Goal: Information Seeking & Learning: Learn about a topic

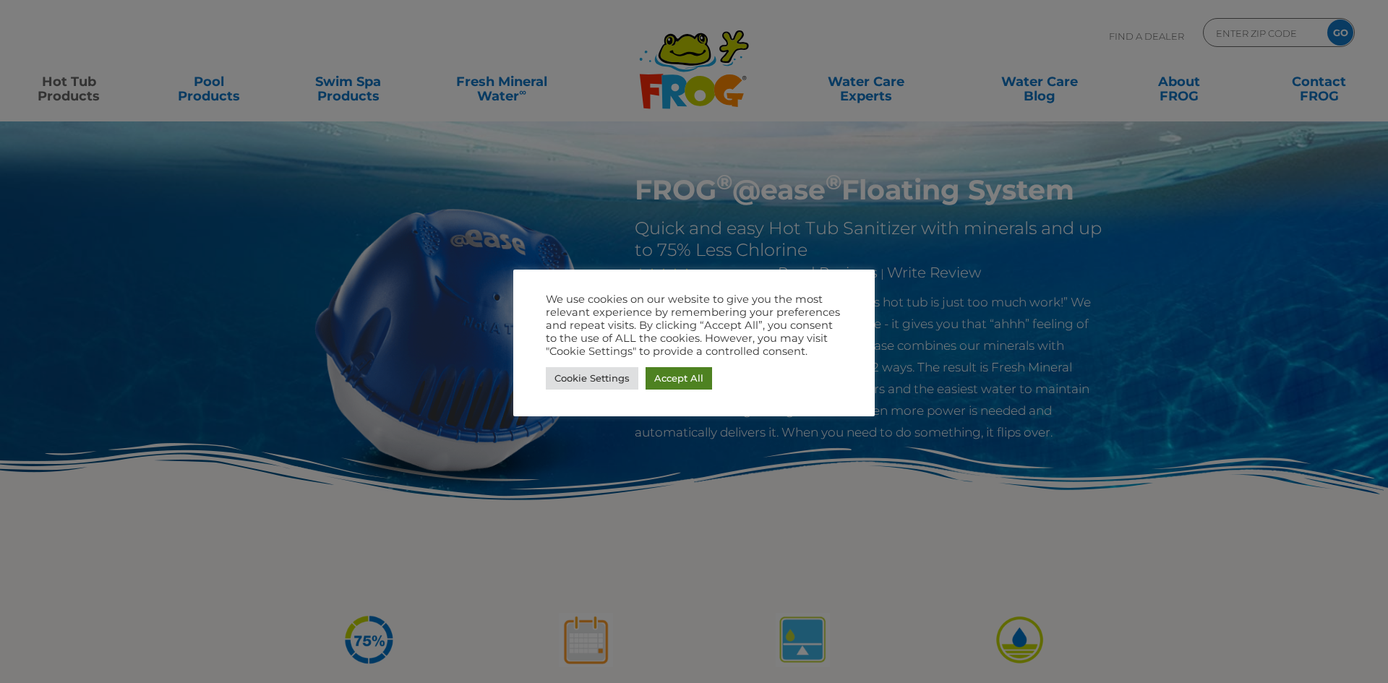
click at [668, 376] on link "Accept All" at bounding box center [679, 378] width 67 height 22
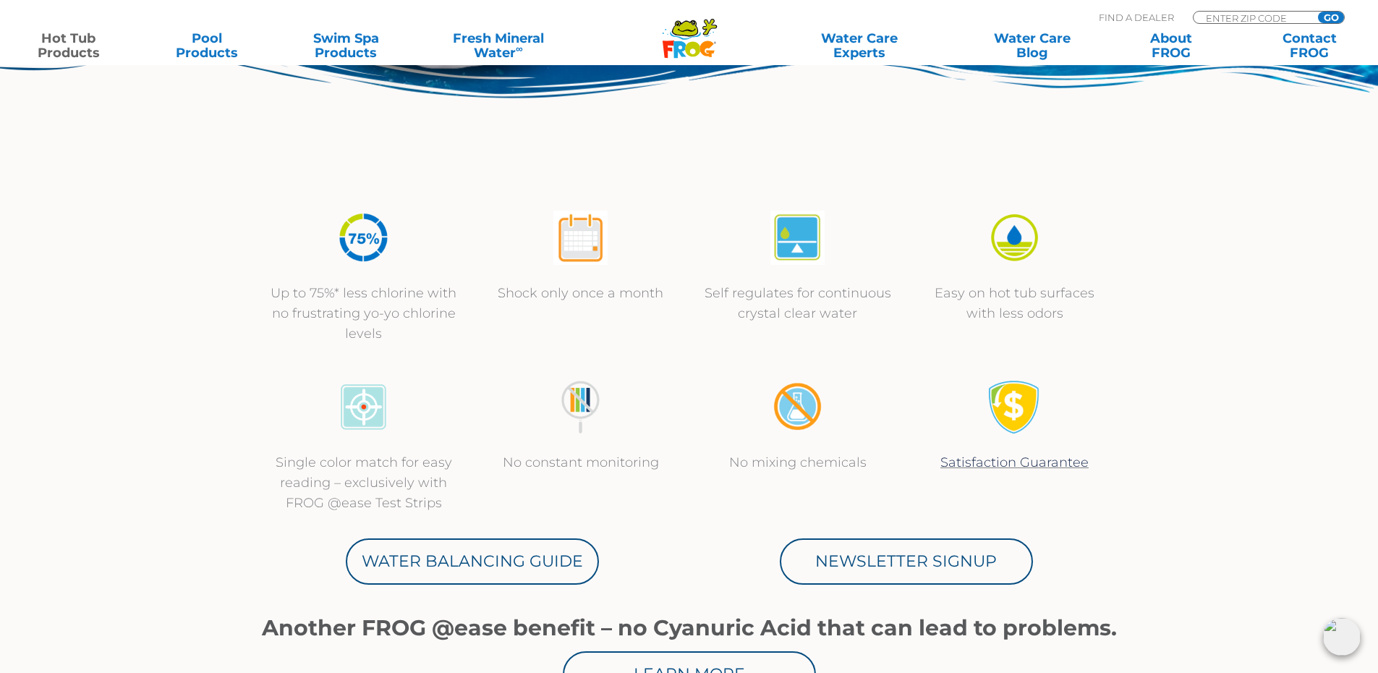
scroll to position [506, 0]
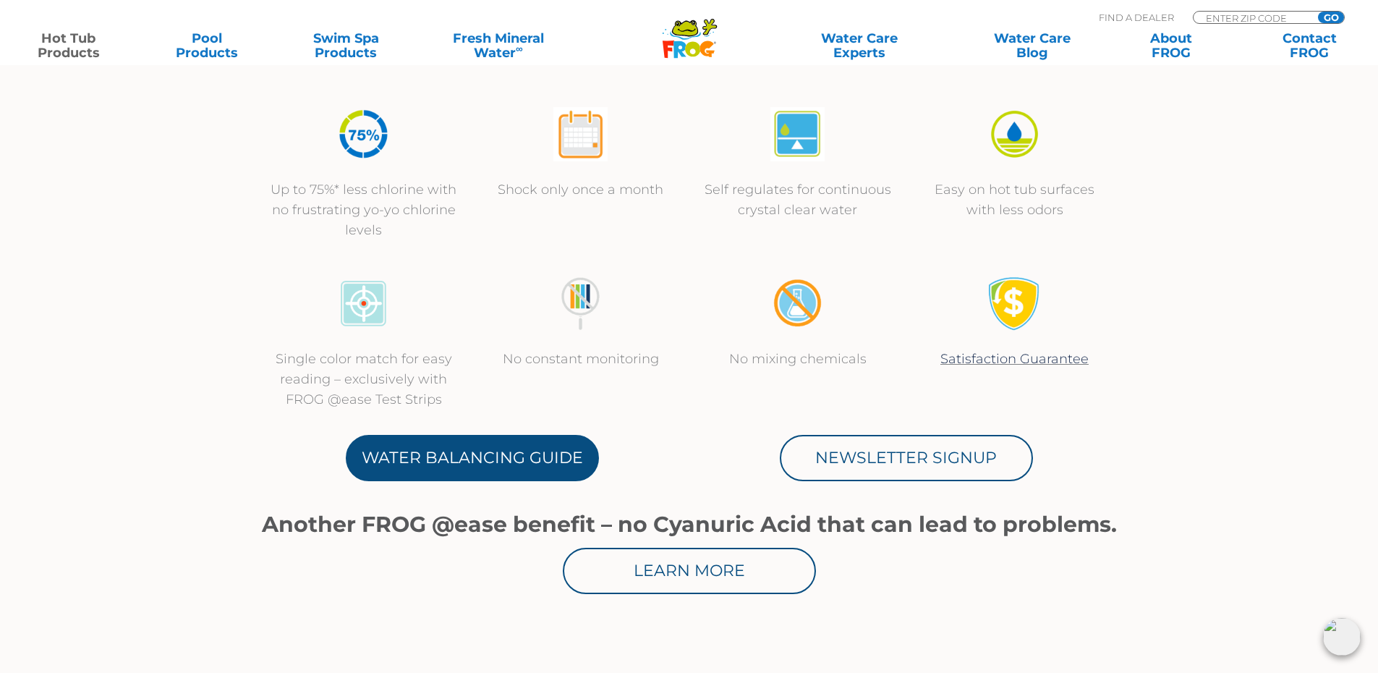
click at [498, 457] on link "Water Balancing Guide" at bounding box center [472, 458] width 253 height 46
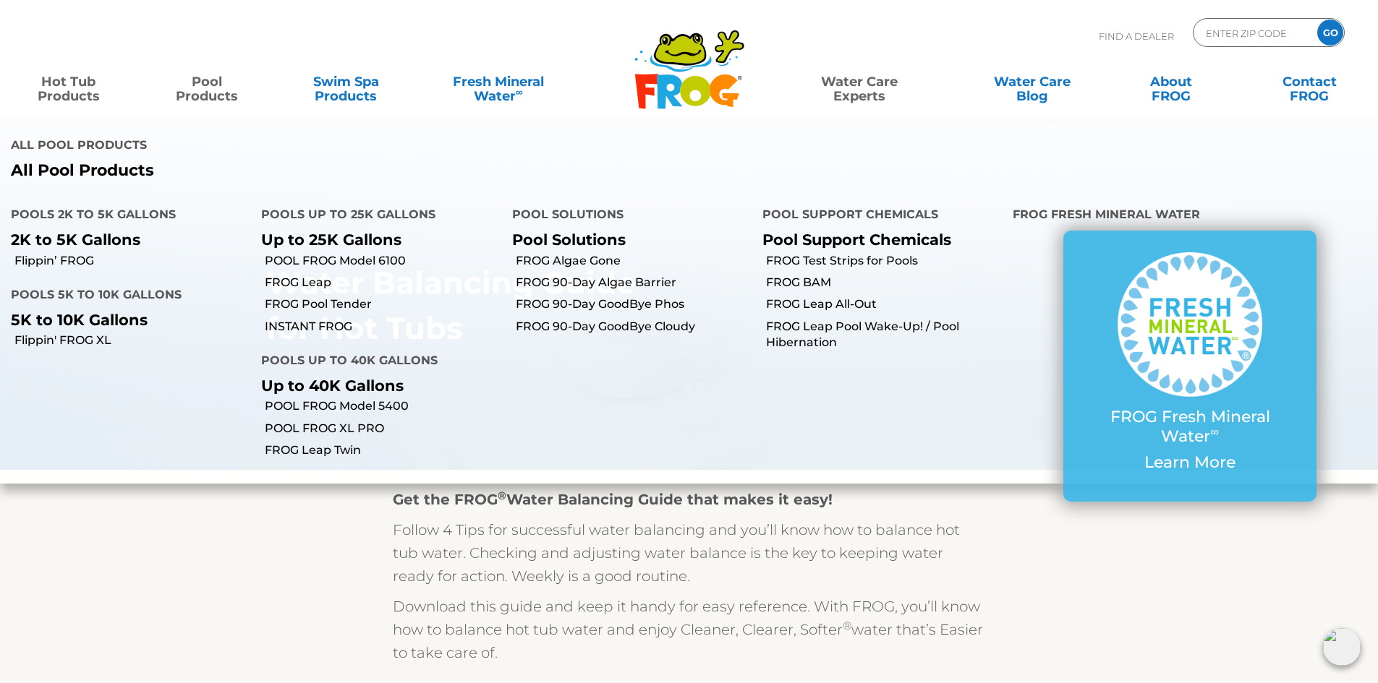
click at [77, 88] on link "Hot Tub Products" at bounding box center [68, 81] width 108 height 29
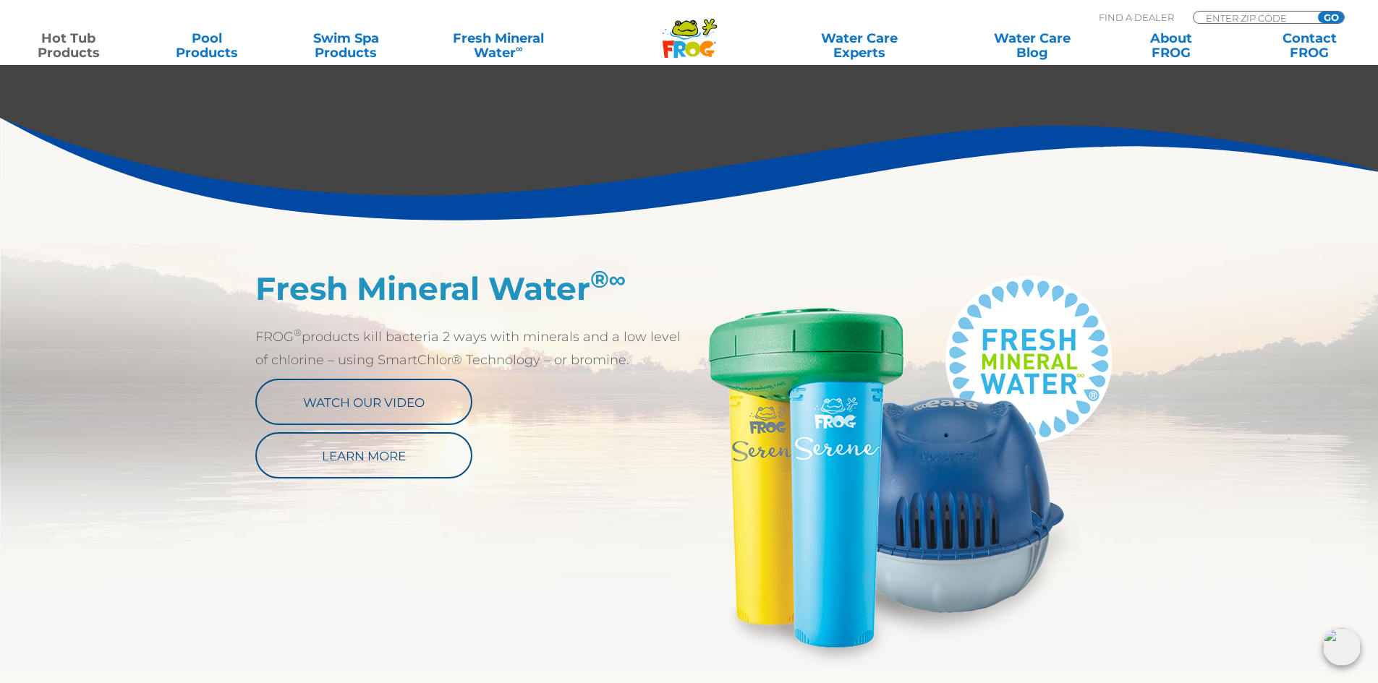
scroll to position [723, 0]
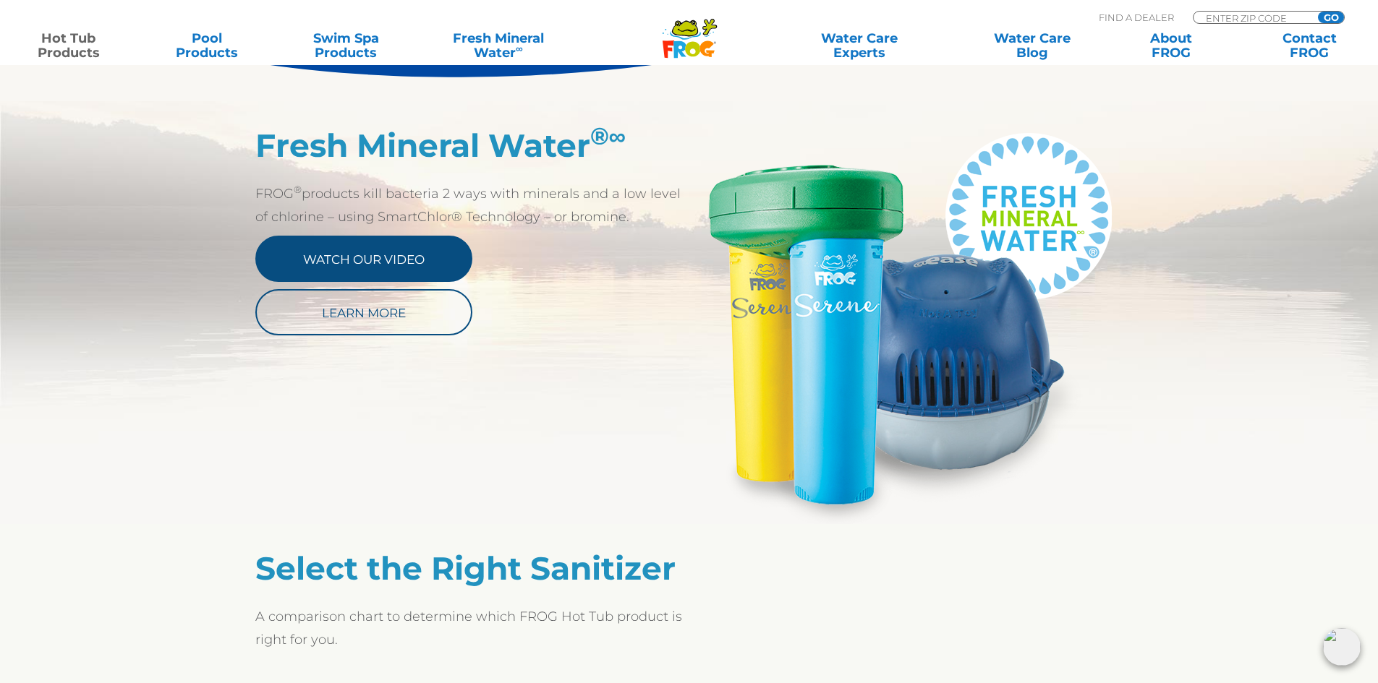
click at [404, 257] on link "Watch Our Video" at bounding box center [363, 259] width 217 height 46
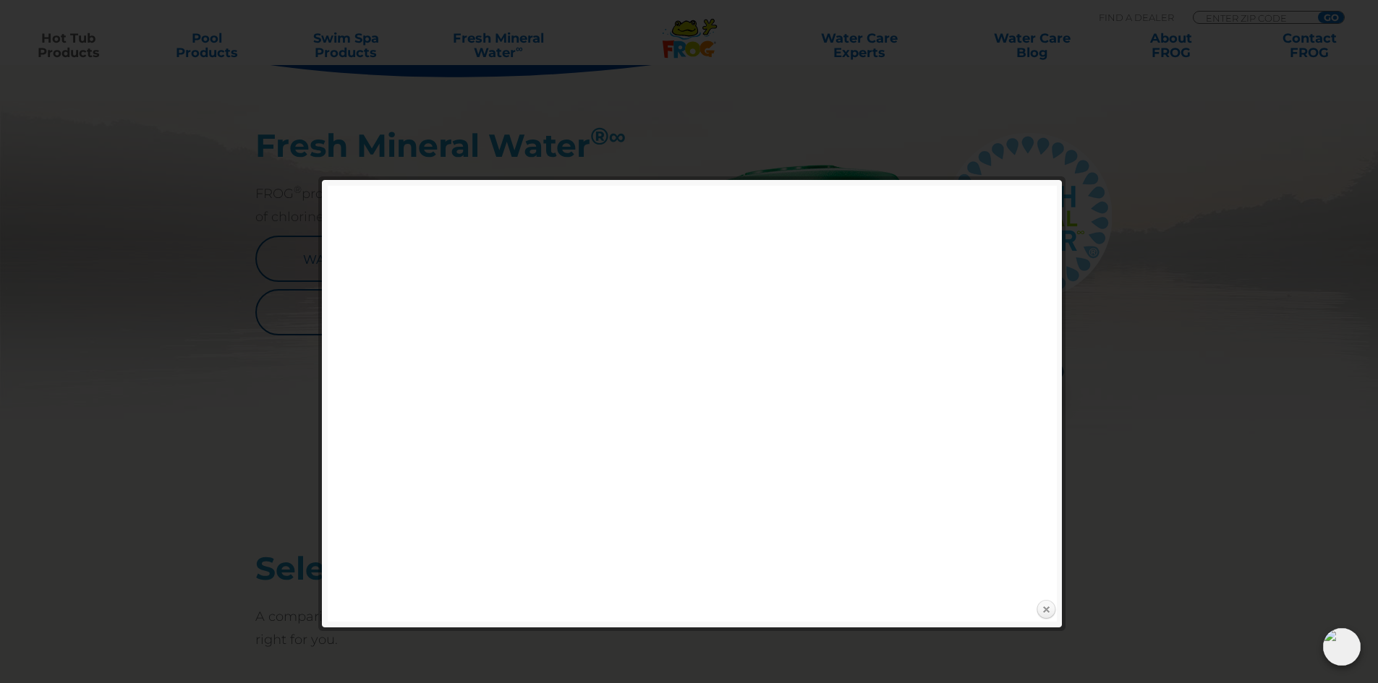
click at [1046, 616] on link "Close" at bounding box center [1046, 611] width 22 height 22
